Goal: Task Accomplishment & Management: Complete application form

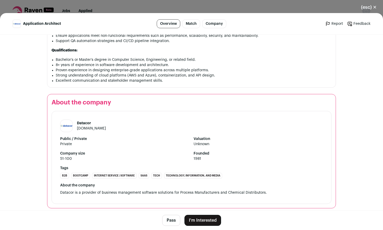
scroll to position [478, 0]
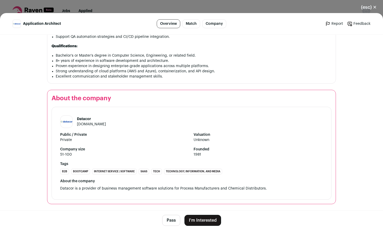
click at [202, 223] on button "I'm Interested" at bounding box center [202, 220] width 37 height 11
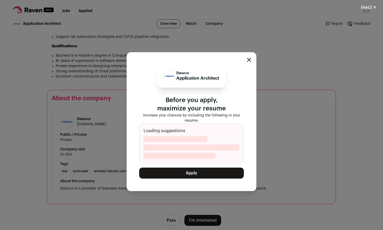
click at [201, 176] on button "Apply" at bounding box center [191, 173] width 105 height 11
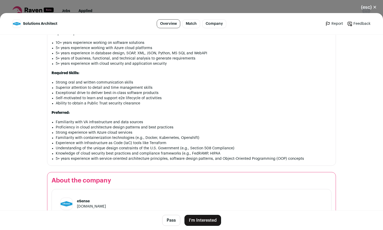
scroll to position [469, 0]
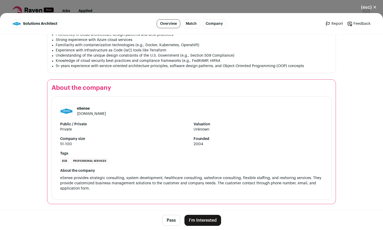
click at [195, 222] on button "I'm Interested" at bounding box center [202, 220] width 37 height 11
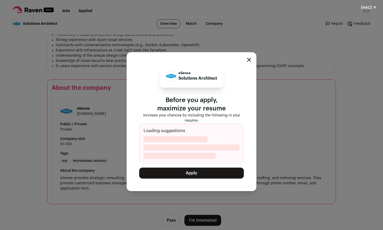
click at [188, 175] on button "Apply" at bounding box center [191, 173] width 105 height 11
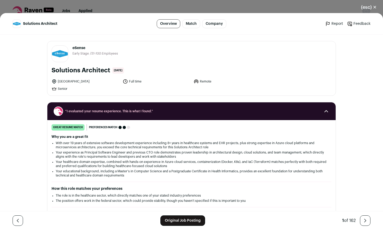
drag, startPoint x: 109, startPoint y: 71, endPoint x: 70, endPoint y: 50, distance: 43.9
click at [70, 50] on div "eSense [DOMAIN_NAME] Public / Private Private Valuation Unknown Company size 51…" at bounding box center [191, 68] width 288 height 54
click at [98, 92] on div "eSense [DOMAIN_NAME] Public / Private Private Valuation Unknown Company size 51…" at bounding box center [191, 68] width 288 height 54
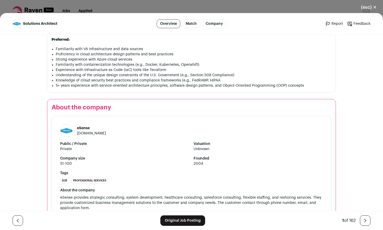
scroll to position [469, 0]
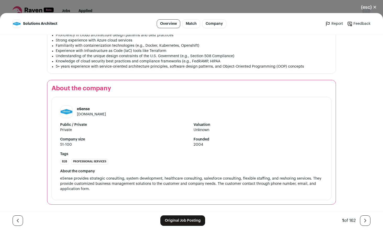
click at [92, 115] on link "[DOMAIN_NAME]" at bounding box center [91, 115] width 29 height 4
